Goal: Information Seeking & Learning: Learn about a topic

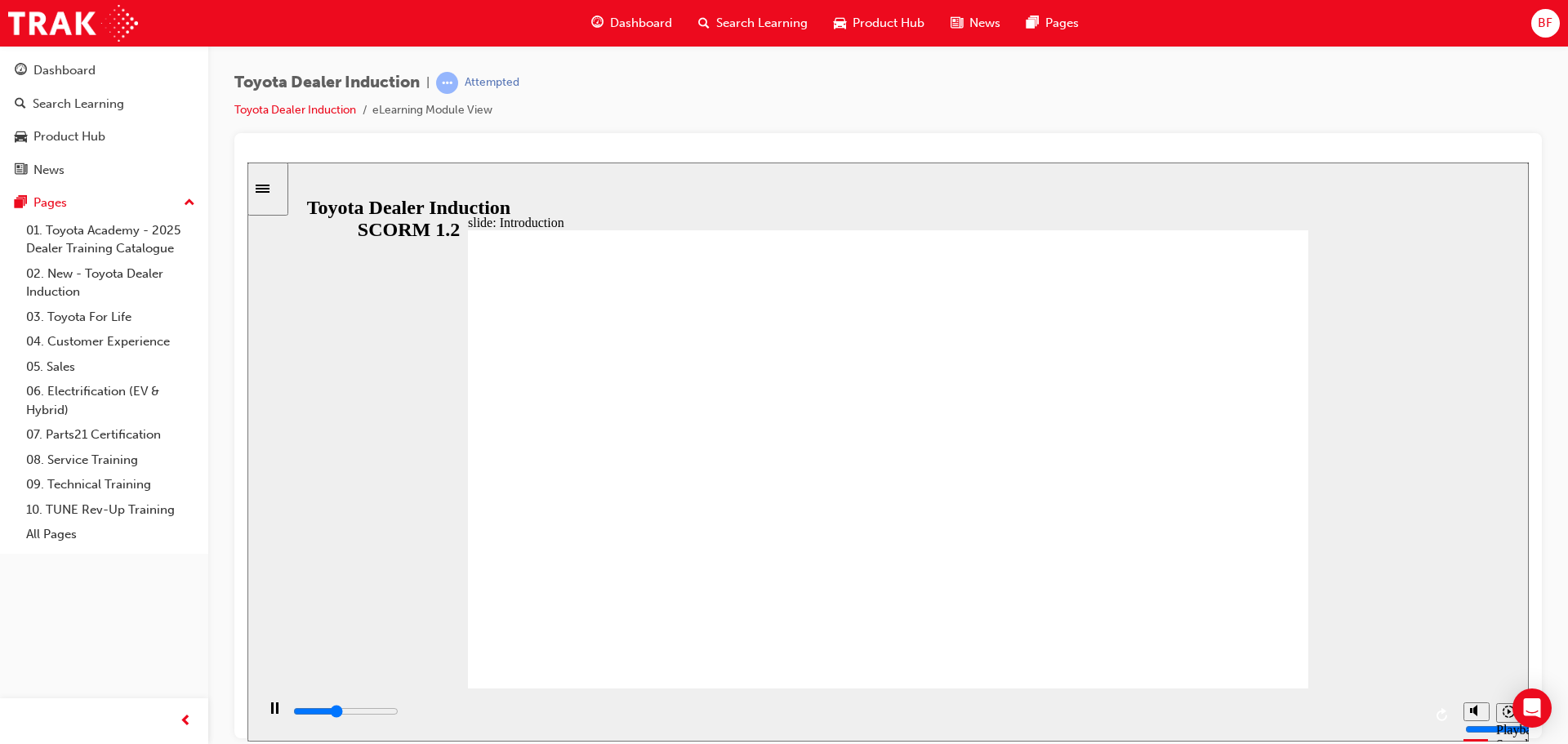
type input "23200"
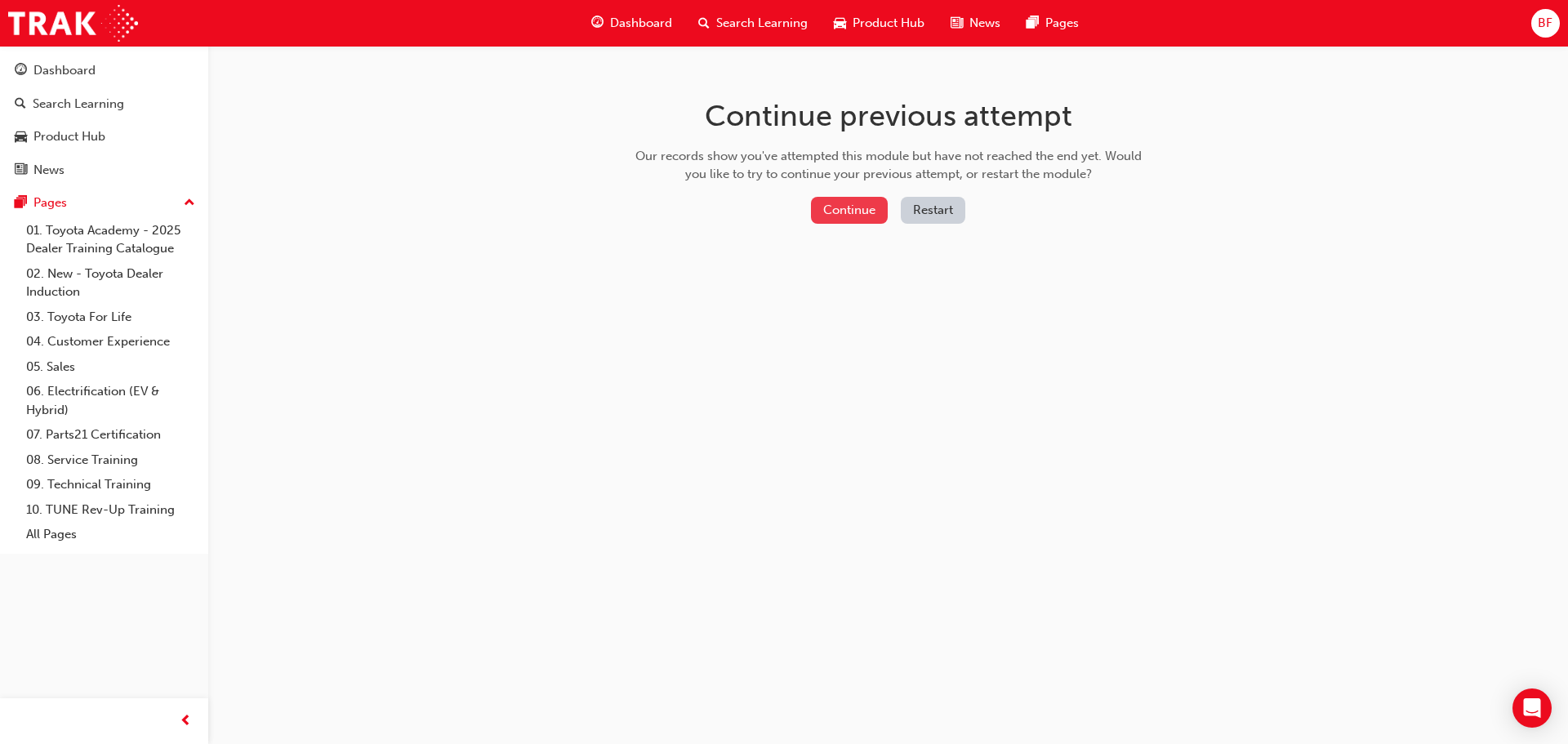
click at [861, 203] on button "Continue" at bounding box center [849, 210] width 76 height 27
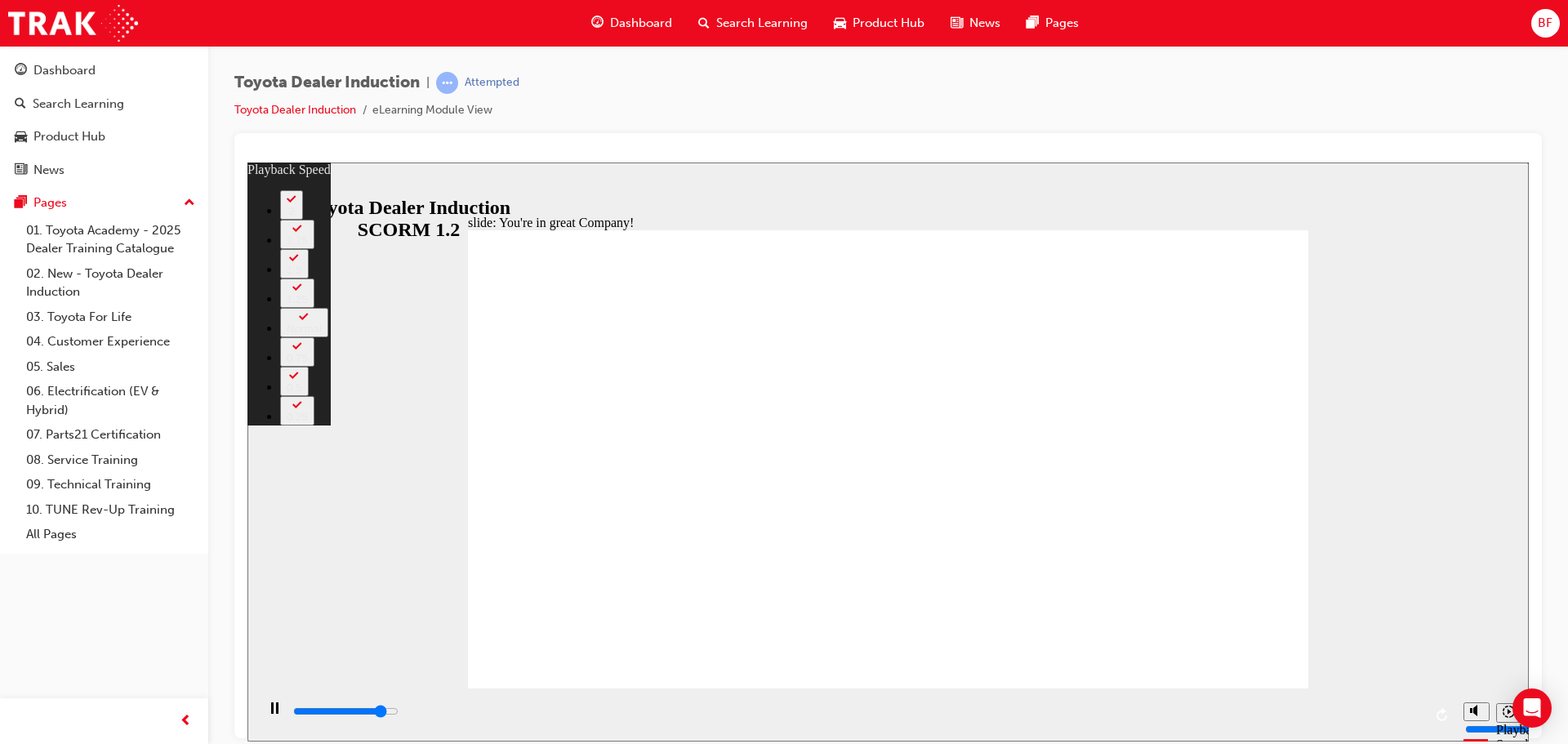
type input "6600"
type input "0"
type input "6800"
type input "0"
type input "7100"
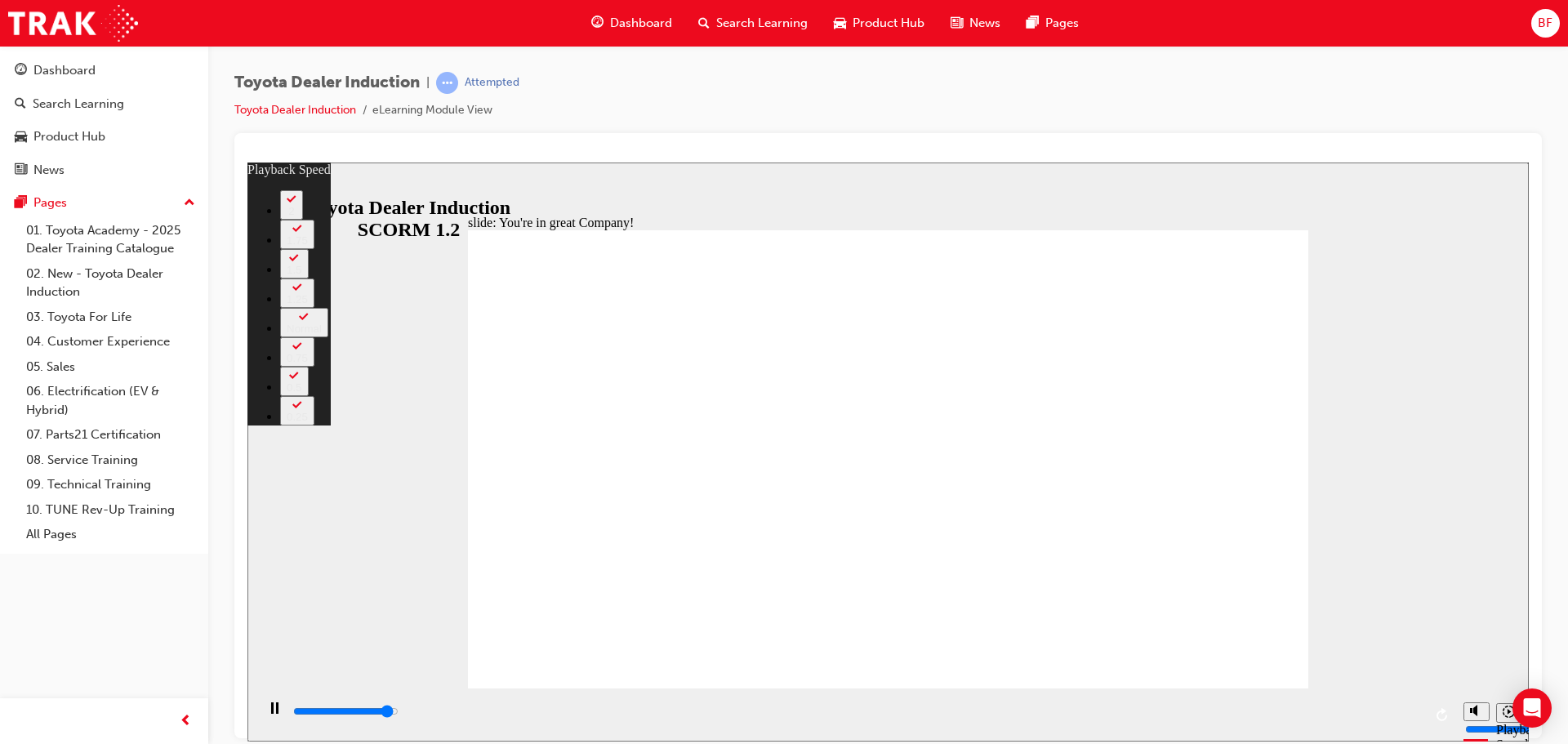
type input "1"
type input "7400"
type input "1"
type input "7500"
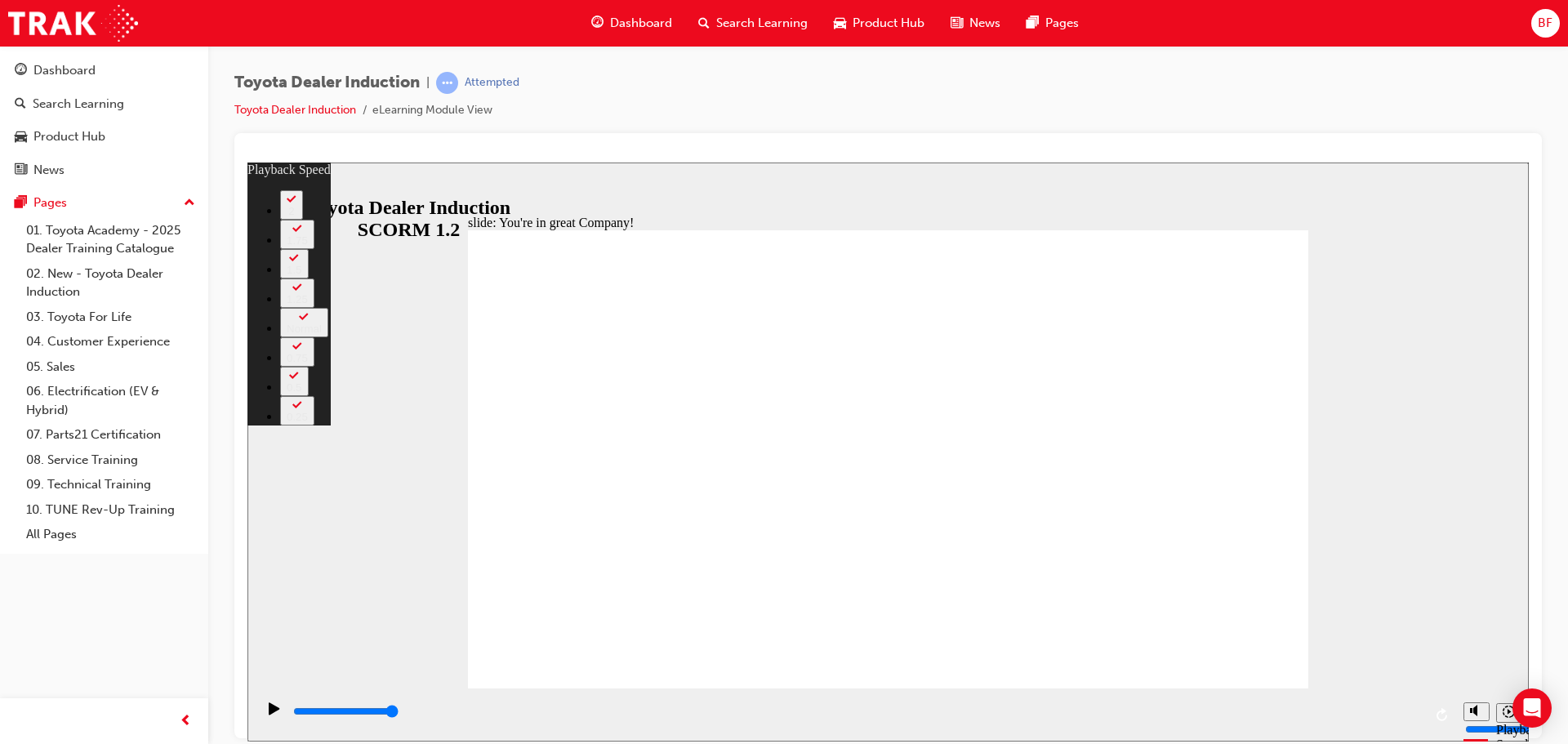
type input "77"
